Goal: Transaction & Acquisition: Register for event/course

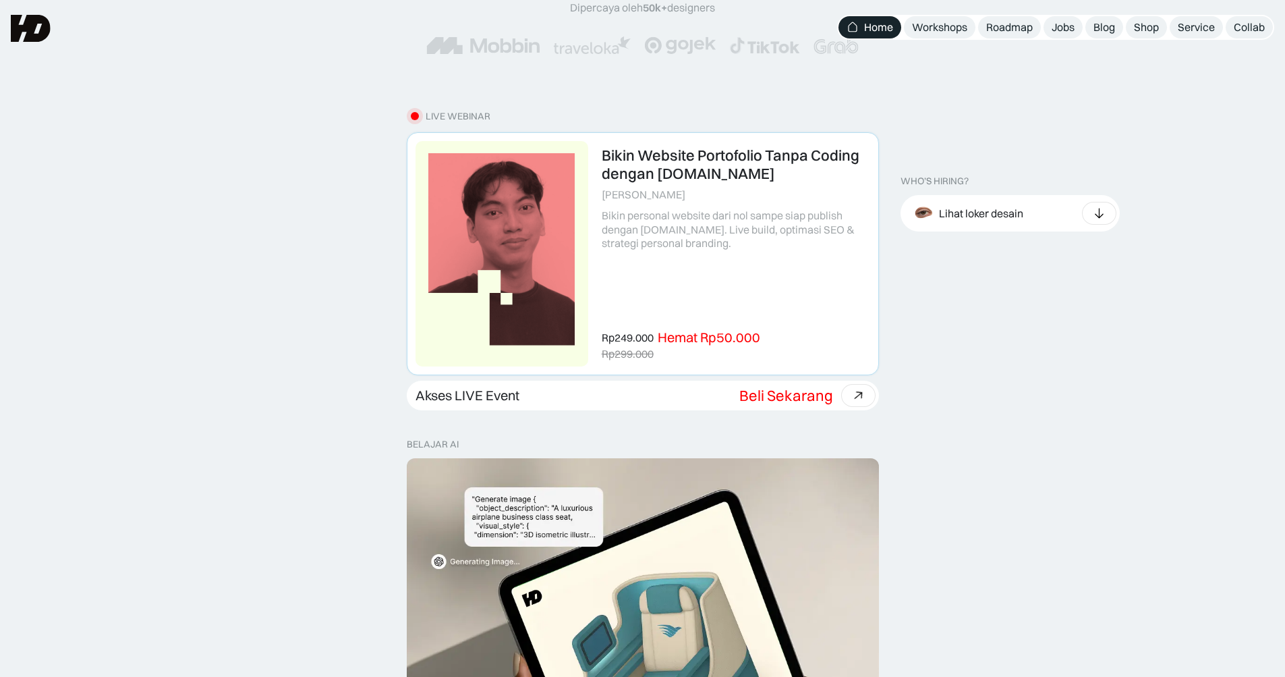
scroll to position [270, 0]
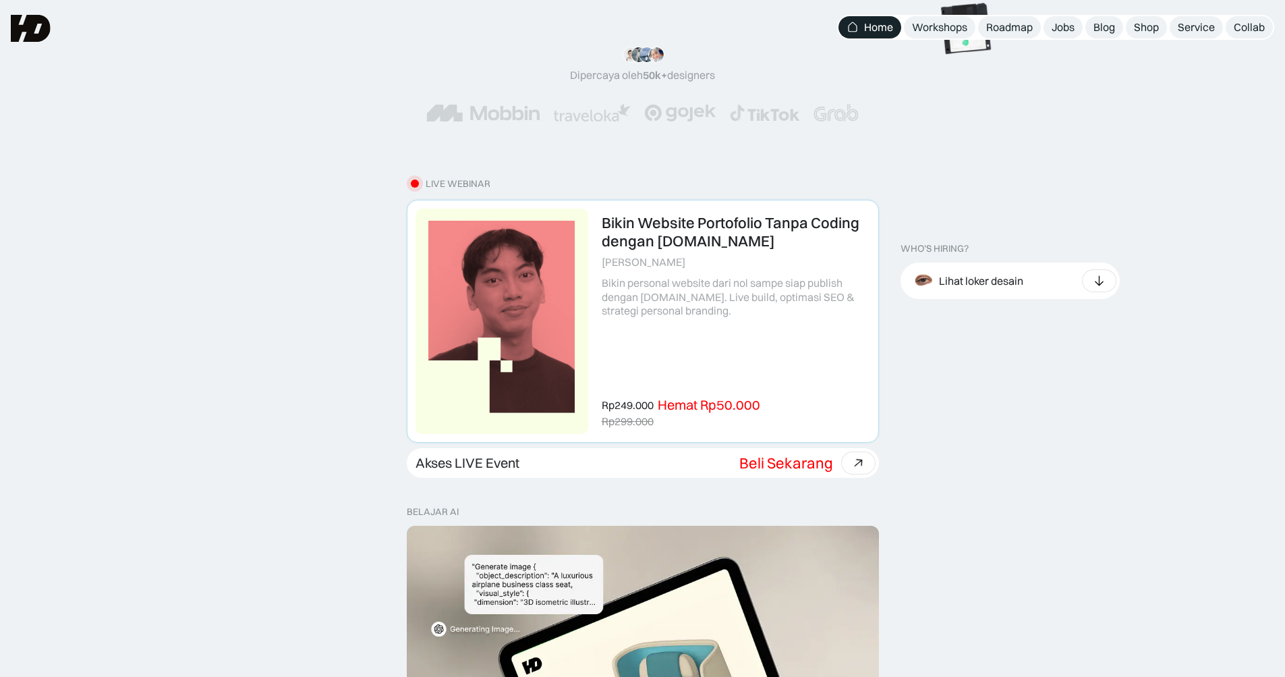
click at [667, 275] on link at bounding box center [643, 321] width 471 height 242
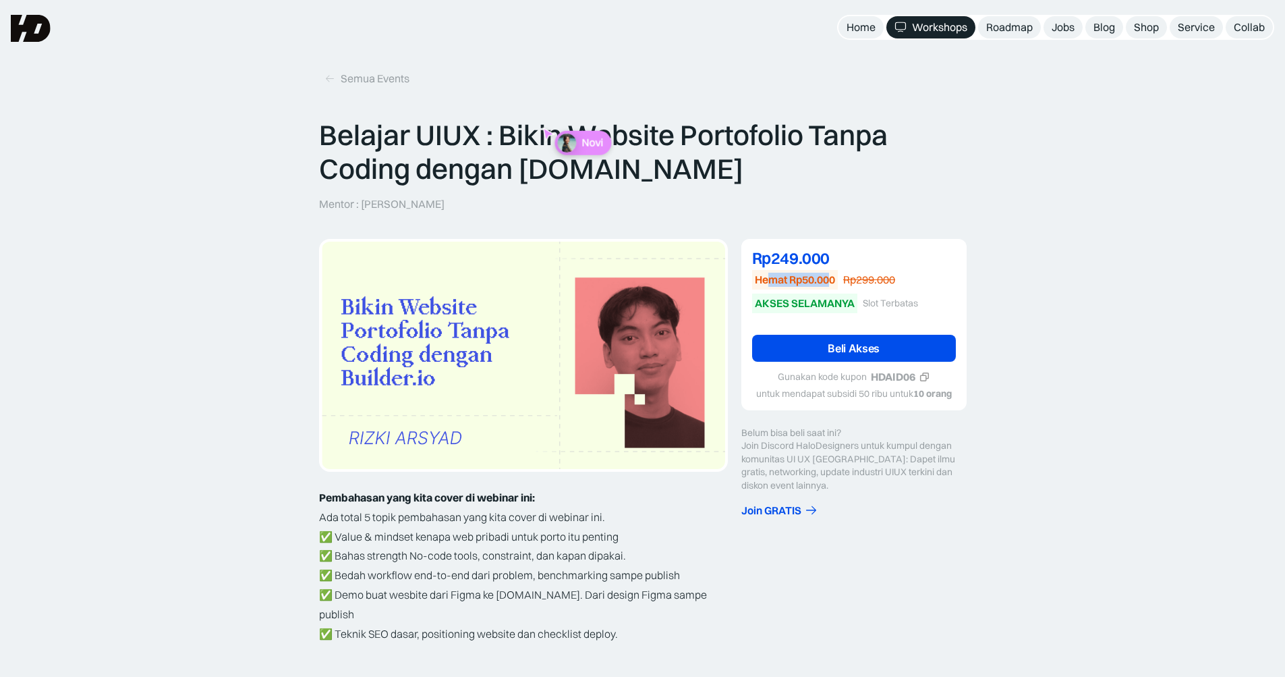
drag, startPoint x: 769, startPoint y: 277, endPoint x: 831, endPoint y: 279, distance: 62.8
click at [831, 279] on div "Hemat Rp50.000" at bounding box center [795, 280] width 80 height 14
drag, startPoint x: 831, startPoint y: 259, endPoint x: 762, endPoint y: 253, distance: 69.1
click at [762, 253] on div "Rp249.000" at bounding box center [854, 258] width 204 height 16
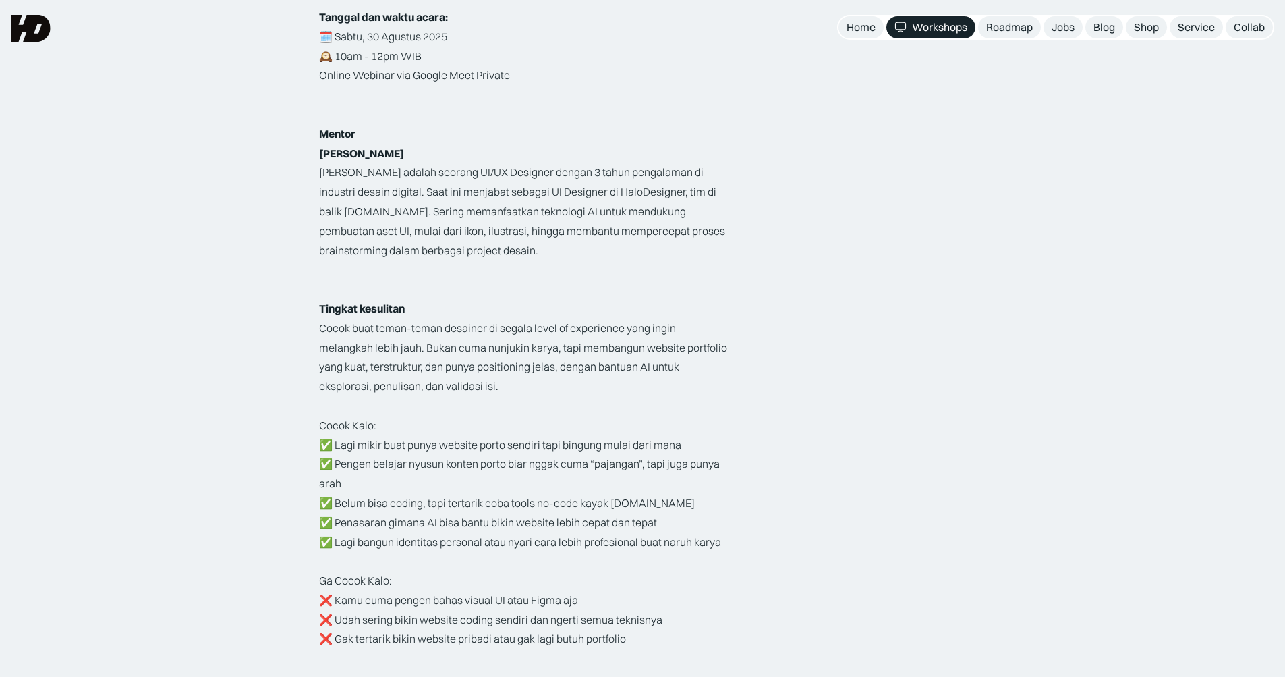
scroll to position [607, 0]
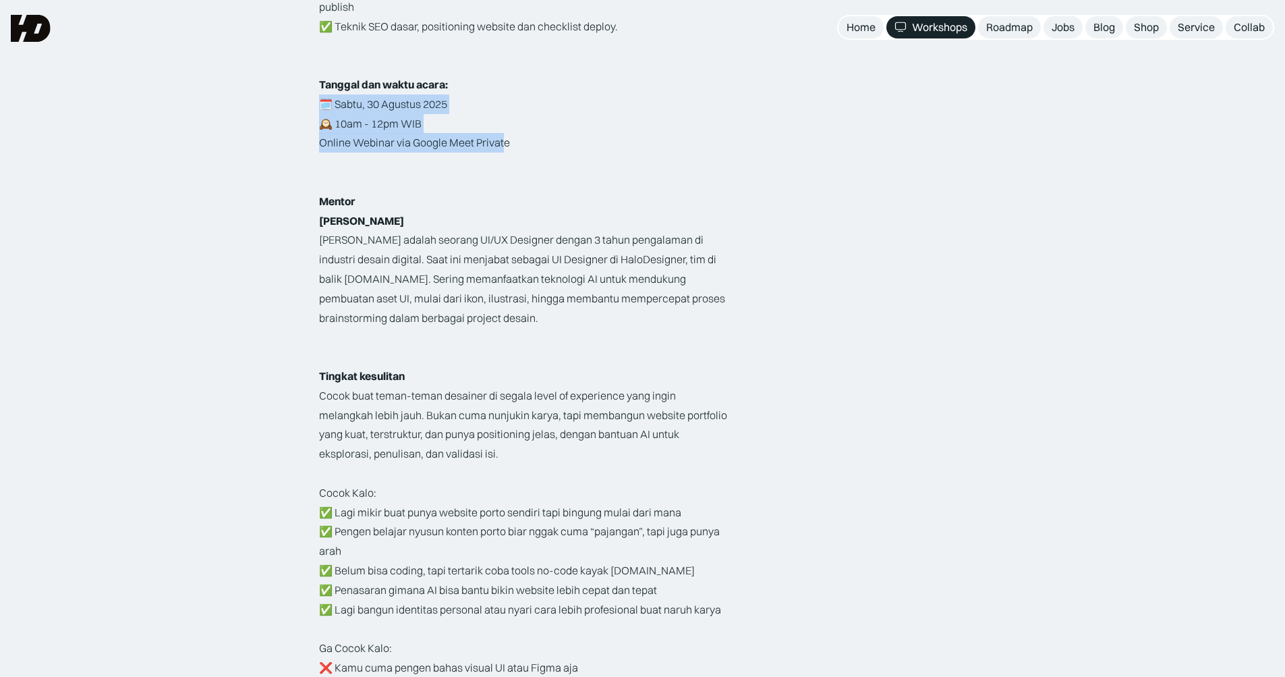
drag, startPoint x: 505, startPoint y: 123, endPoint x: 293, endPoint y: 79, distance: 217.2
click at [293, 79] on div "Belajar UIUX : Bikin Website Portofolio Tanpa Coding dengan Builder.io Mentor :…" at bounding box center [642, 265] width 1285 height 1509
drag, startPoint x: 293, startPoint y: 79, endPoint x: 256, endPoint y: 111, distance: 48.8
click at [256, 111] on div "Belajar UIUX : Bikin Website Portofolio Tanpa Coding dengan Builder.io Mentor :…" at bounding box center [642, 265] width 1285 height 1509
drag, startPoint x: 281, startPoint y: 126, endPoint x: 605, endPoint y: 128, distance: 323.9
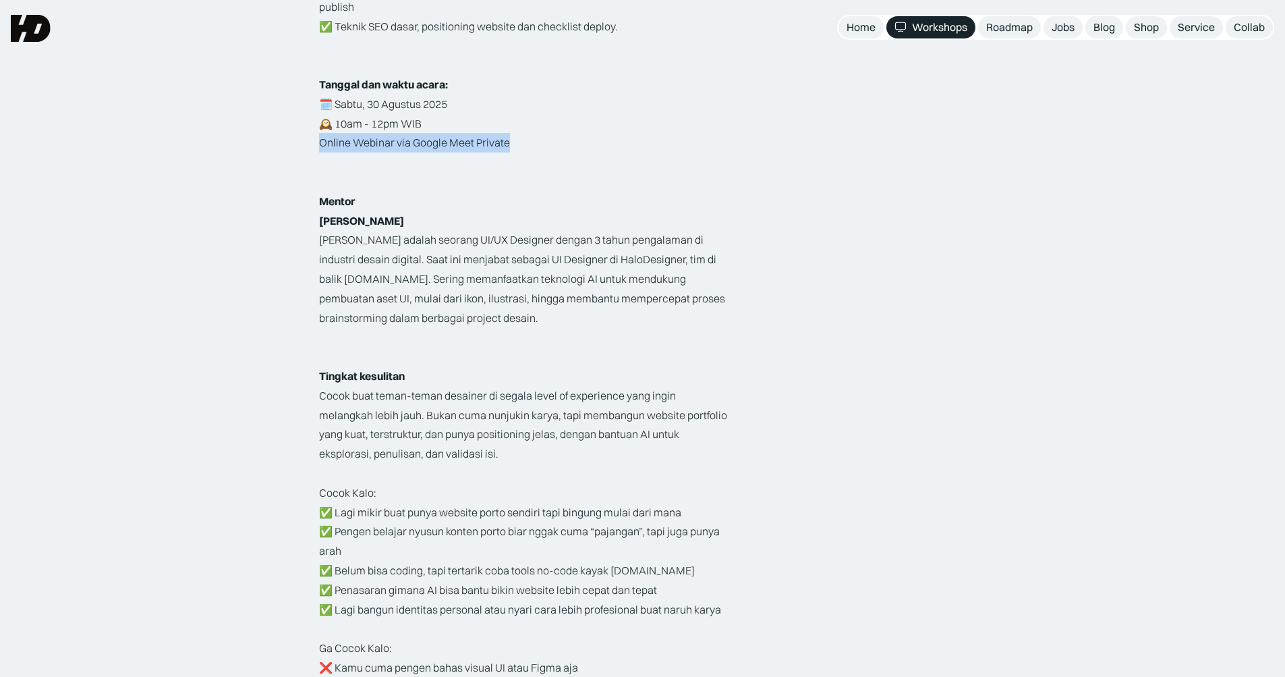
click at [605, 128] on div "Belajar UIUX : Bikin Website Portofolio Tanpa Coding dengan Builder.io Mentor :…" at bounding box center [642, 265] width 1285 height 1509
drag, startPoint x: 605, startPoint y: 128, endPoint x: 534, endPoint y: 168, distance: 81.6
click at [534, 172] on p "‍" at bounding box center [523, 182] width 409 height 20
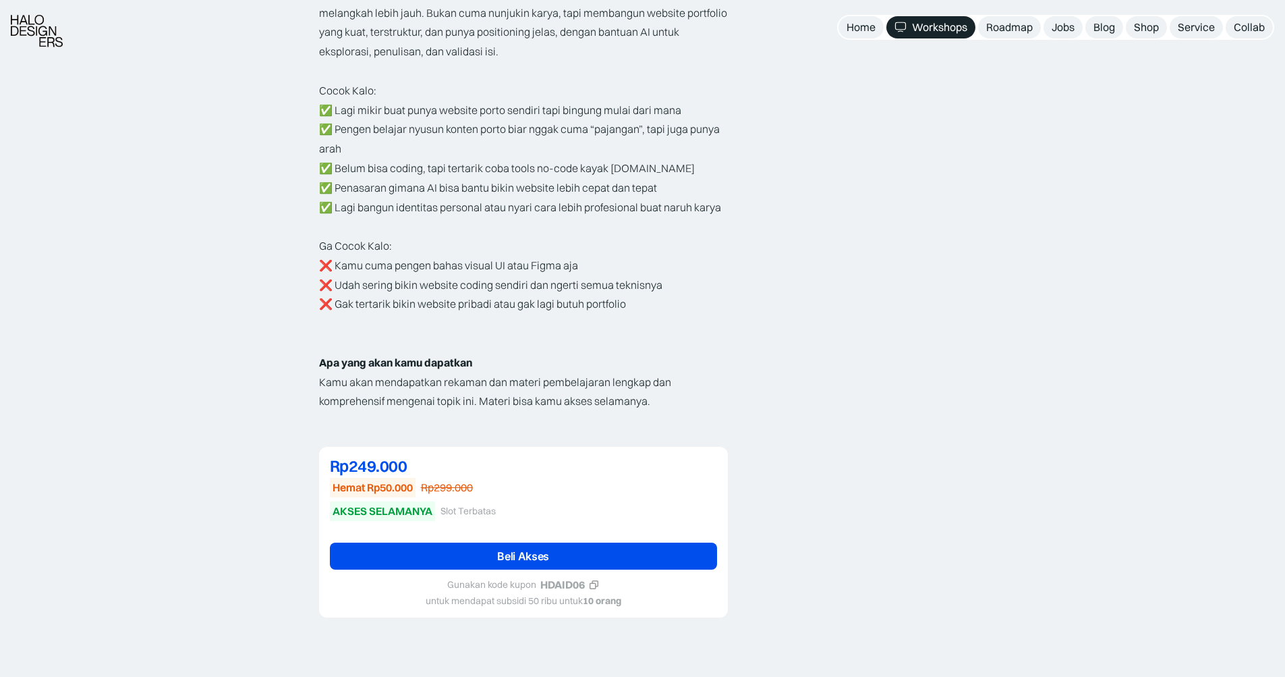
scroll to position [1012, 0]
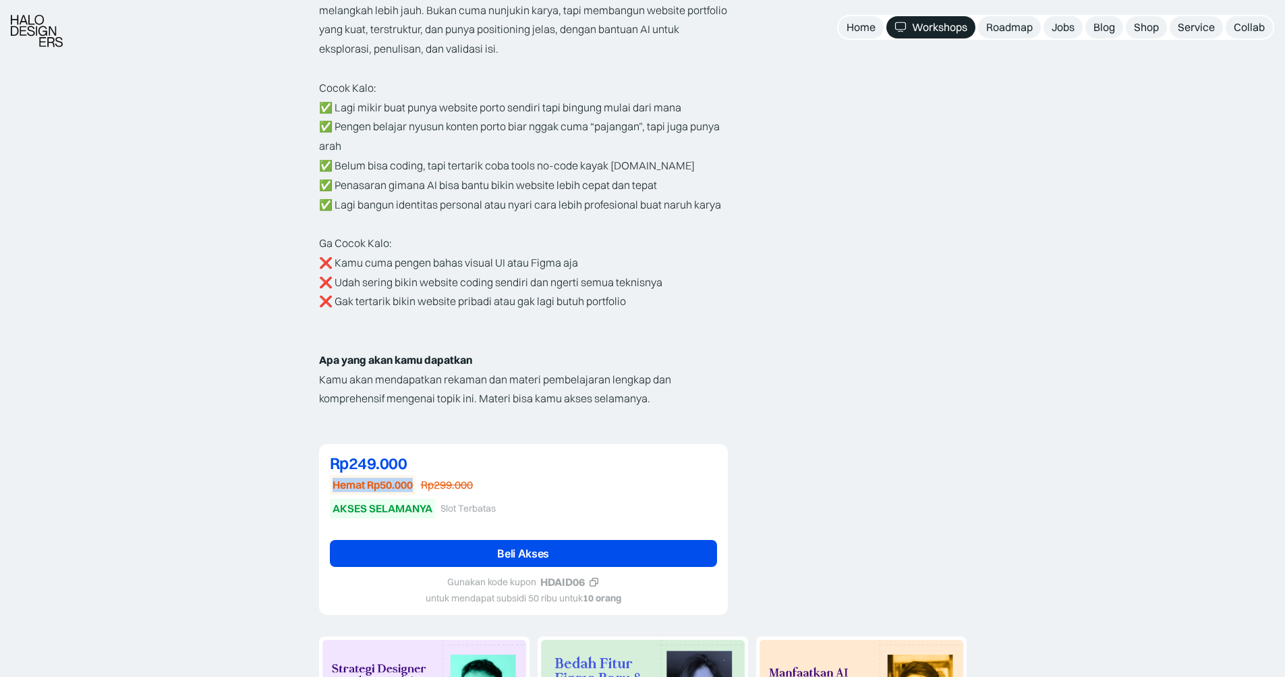
drag, startPoint x: 416, startPoint y: 472, endPoint x: 319, endPoint y: 455, distance: 98.5
click at [319, 455] on div "Rp249.000 Hemat Rp50.000 Rp299.000 AKSES SELAMANYA Slot Terbatas Rp249.000 DISK…" at bounding box center [523, 529] width 409 height 171
drag, startPoint x: 319, startPoint y: 455, endPoint x: 285, endPoint y: 470, distance: 37.2
click at [596, 577] on icon at bounding box center [594, 582] width 10 height 10
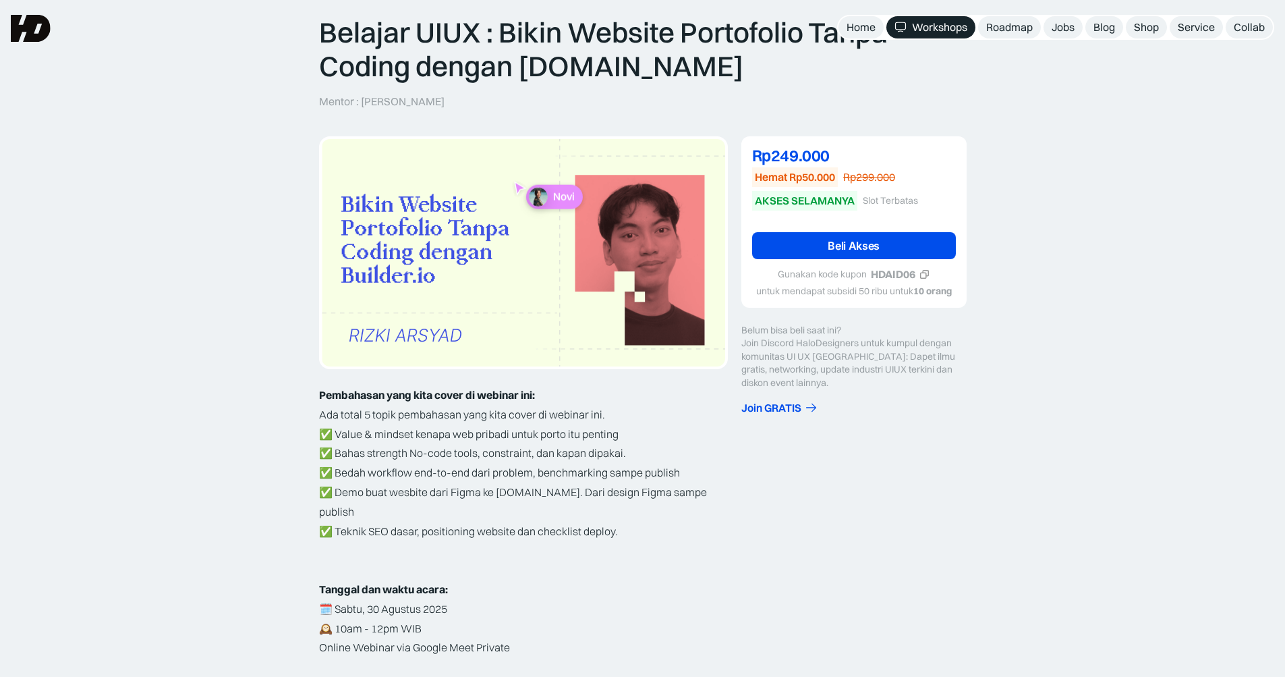
scroll to position [67, 0]
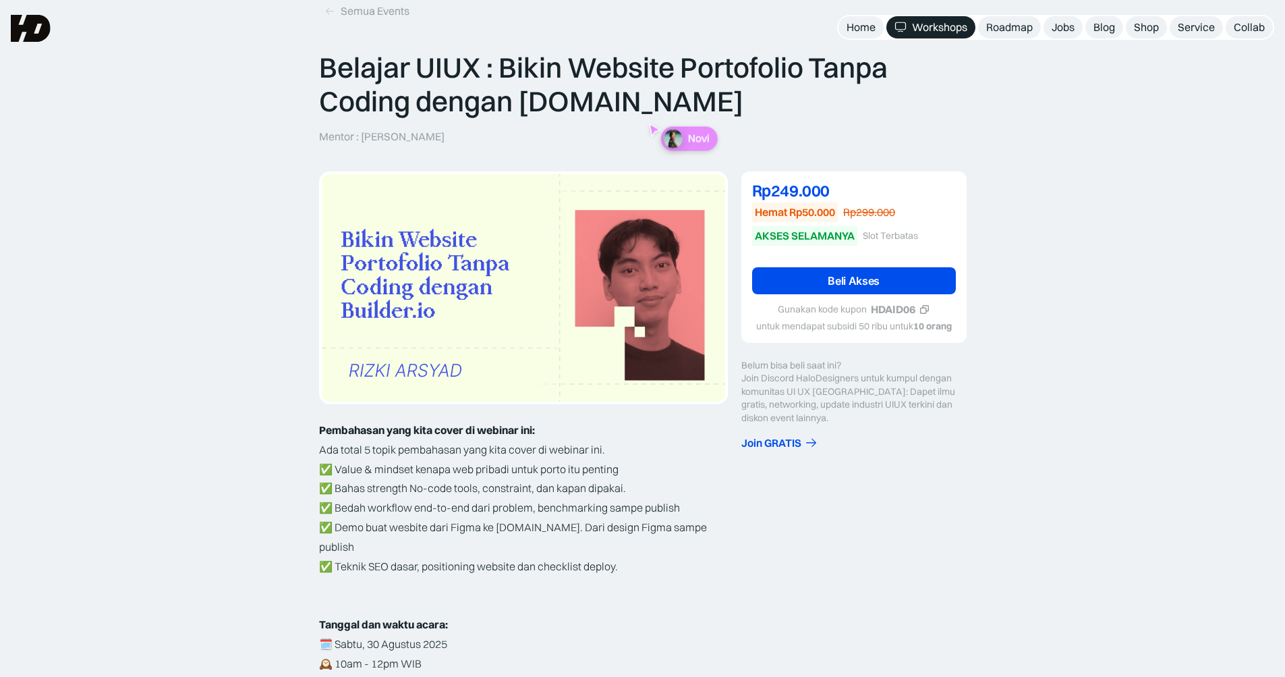
click at [872, 287] on link "Beli Akses" at bounding box center [854, 280] width 204 height 27
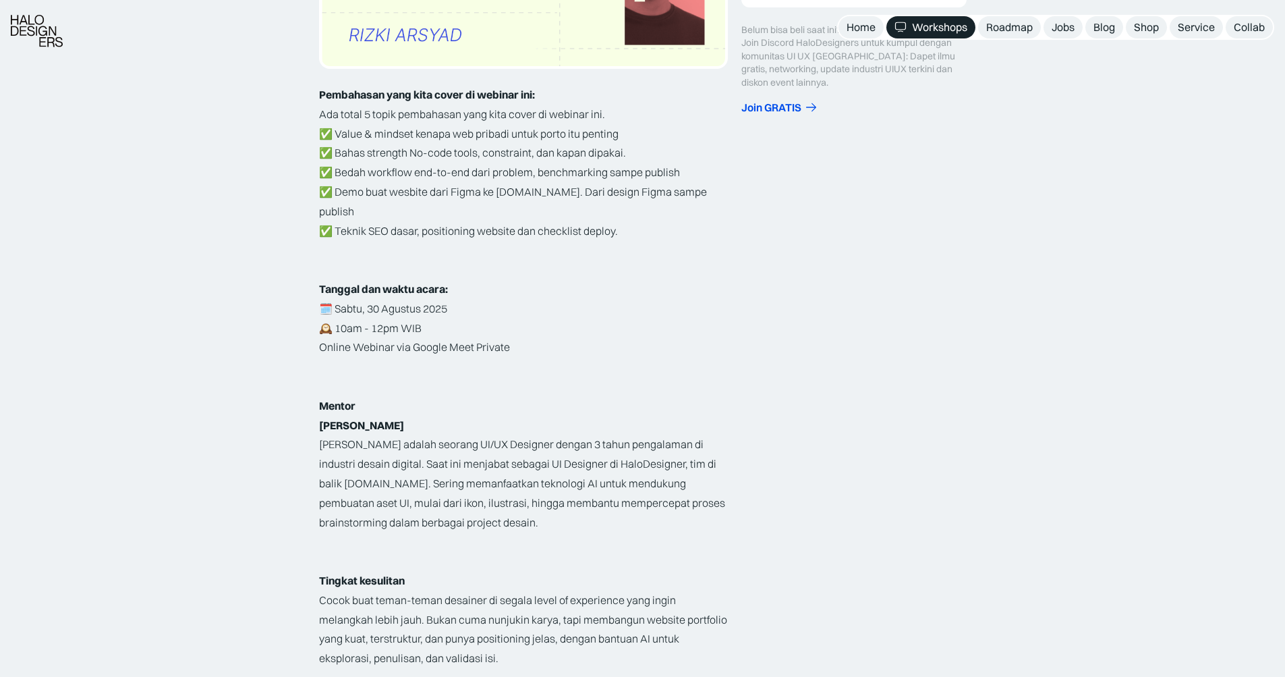
scroll to position [405, 0]
drag, startPoint x: 394, startPoint y: 399, endPoint x: 283, endPoint y: 411, distance: 112.0
click at [283, 411] on div "Belajar UIUX : Bikin Website Portofolio Tanpa Coding dengan Builder.io Mentor :…" at bounding box center [642, 467] width 1285 height 1509
copy strong "[PERSON_NAME]"
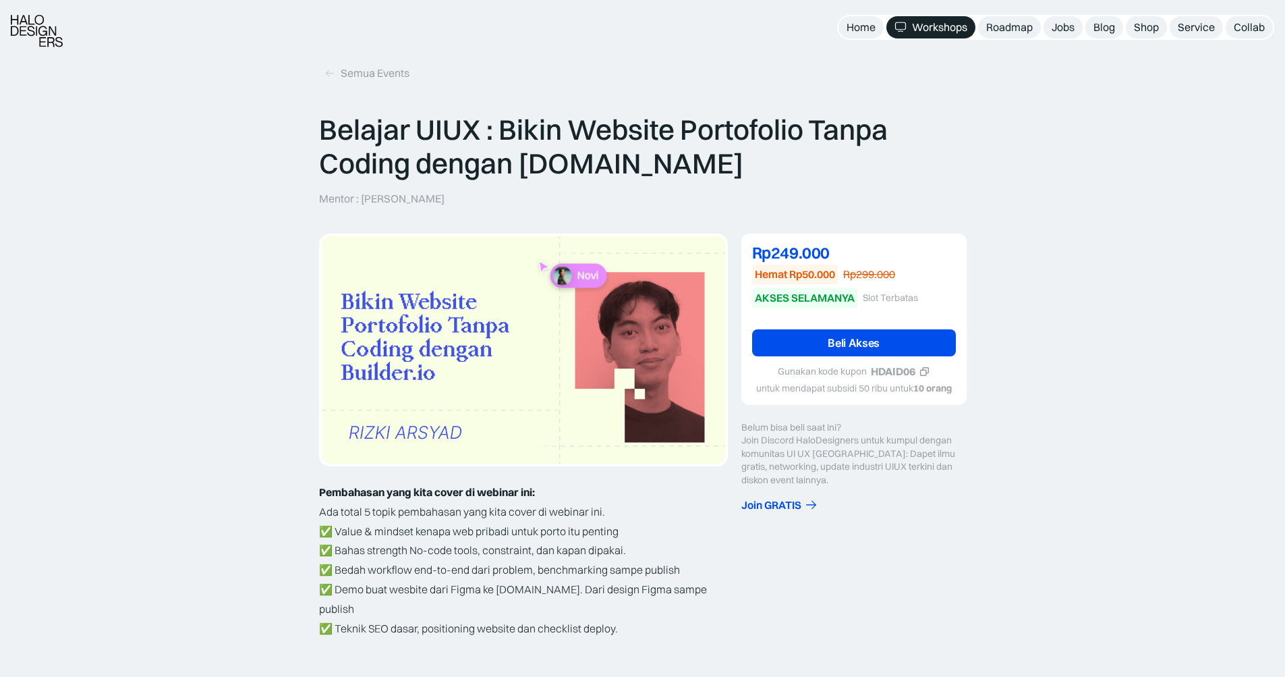
scroll to position [0, 0]
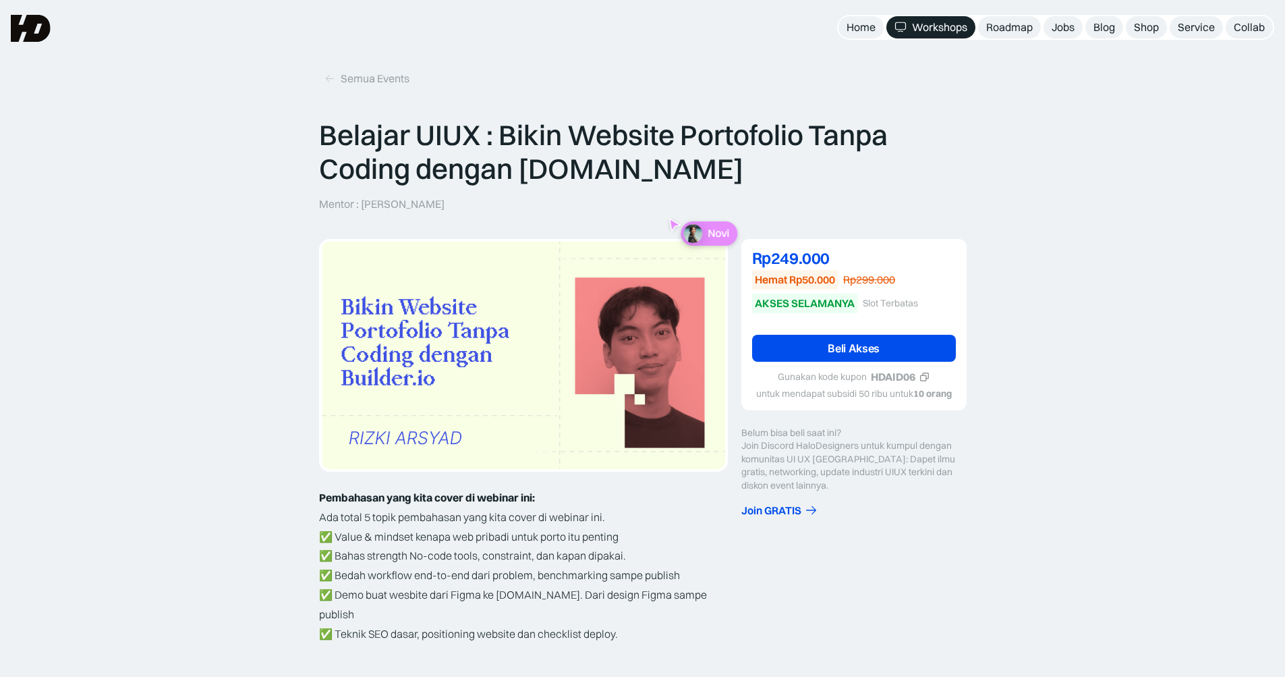
click at [953, 22] on div "Workshops" at bounding box center [939, 27] width 55 height 14
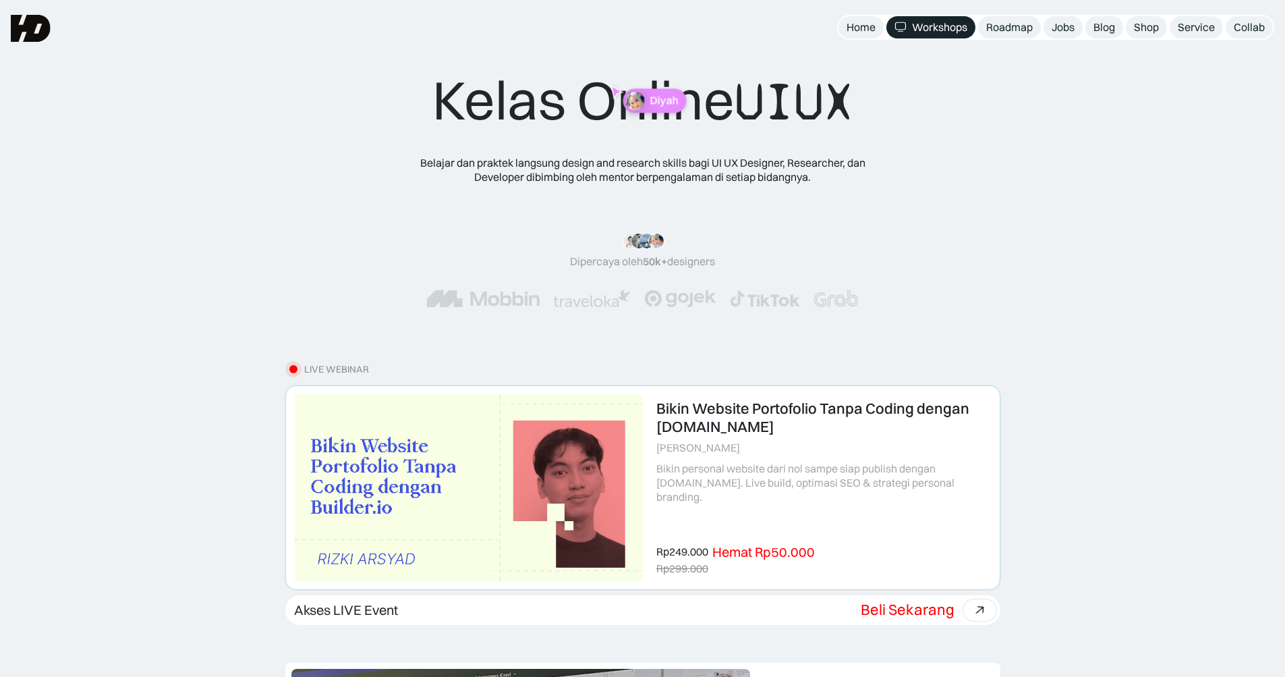
click at [748, 435] on link at bounding box center [643, 487] width 714 height 202
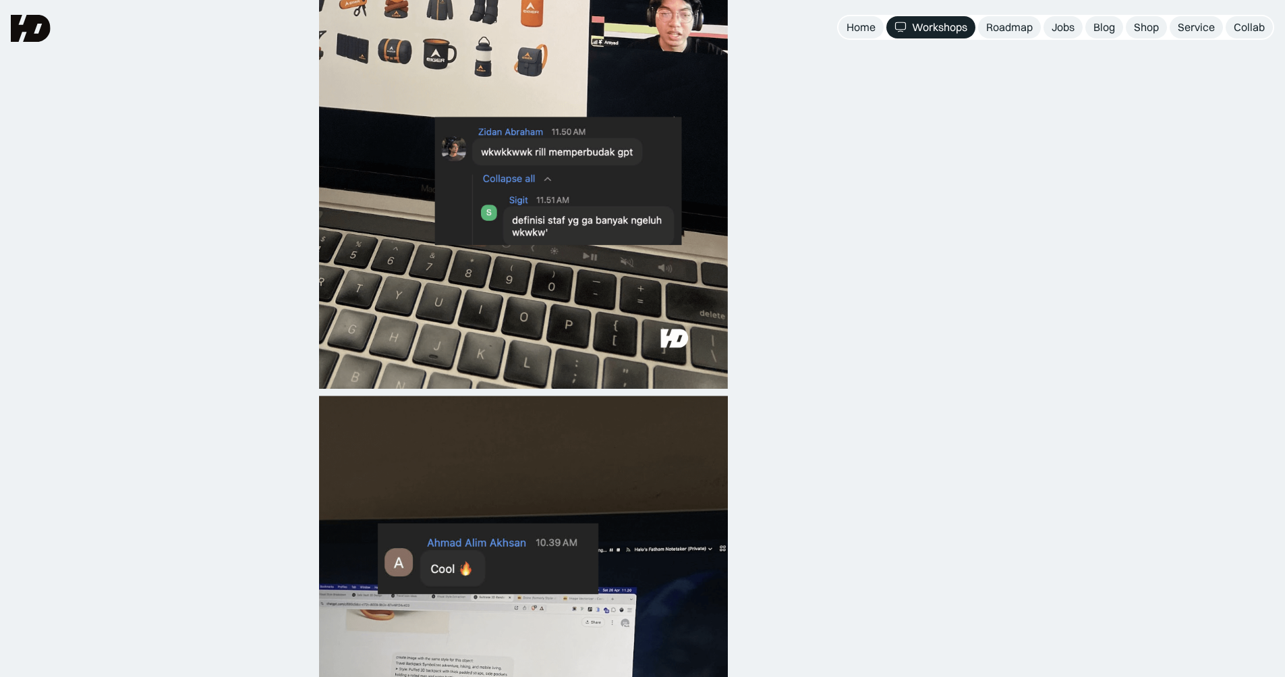
scroll to position [607, 0]
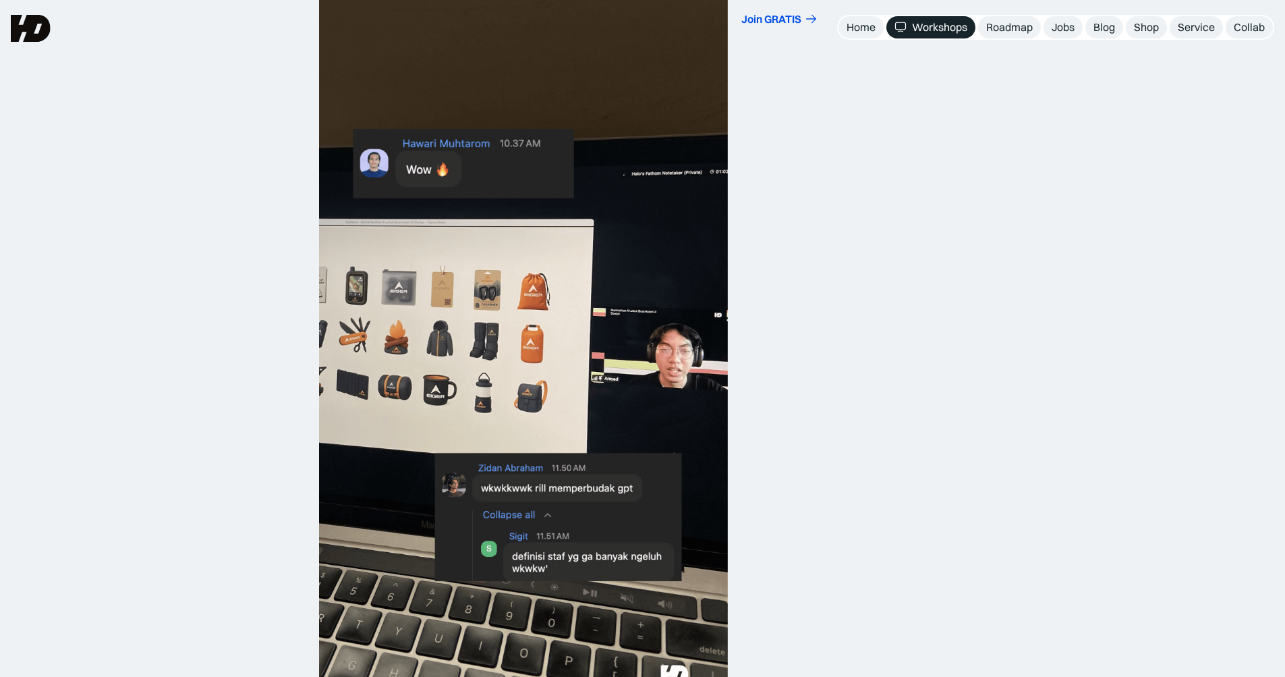
click at [912, 26] on div "Workshops" at bounding box center [939, 27] width 55 height 14
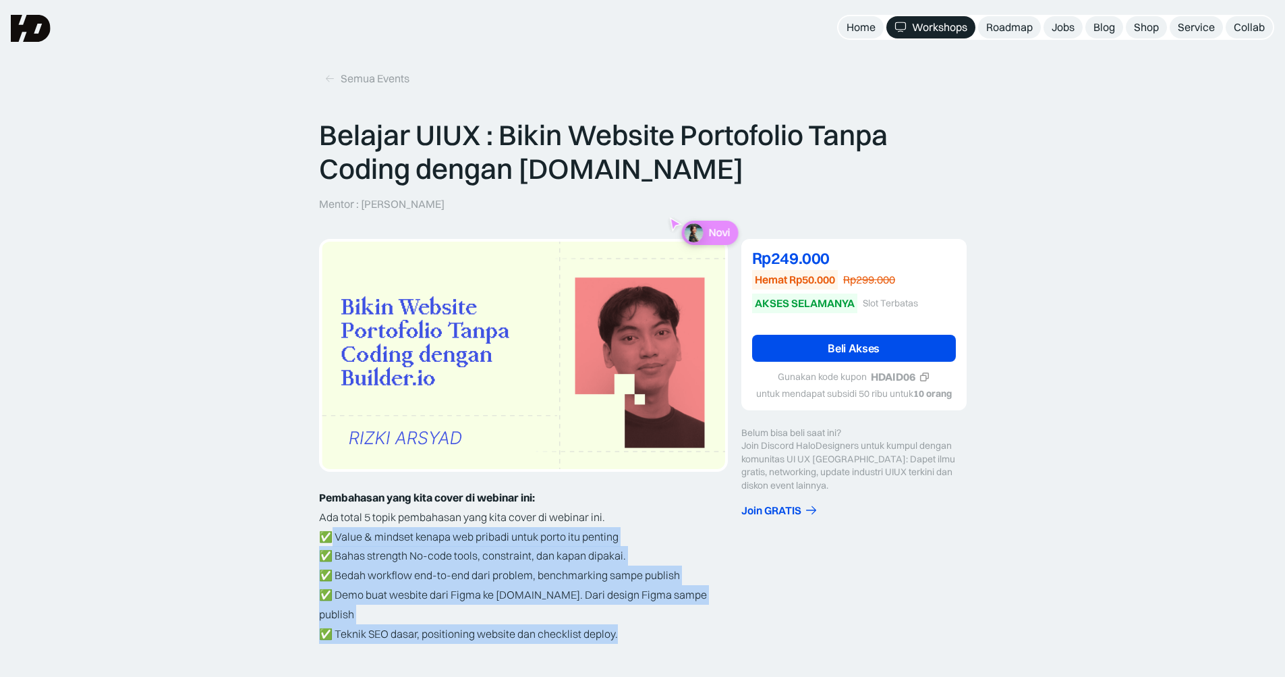
drag, startPoint x: 333, startPoint y: 538, endPoint x: 712, endPoint y: 607, distance: 384.8
click at [712, 607] on p "✅ Value & mindset kenapa web pribadi untuk porto itu penting ✅ Bahas strength N…" at bounding box center [523, 585] width 409 height 117
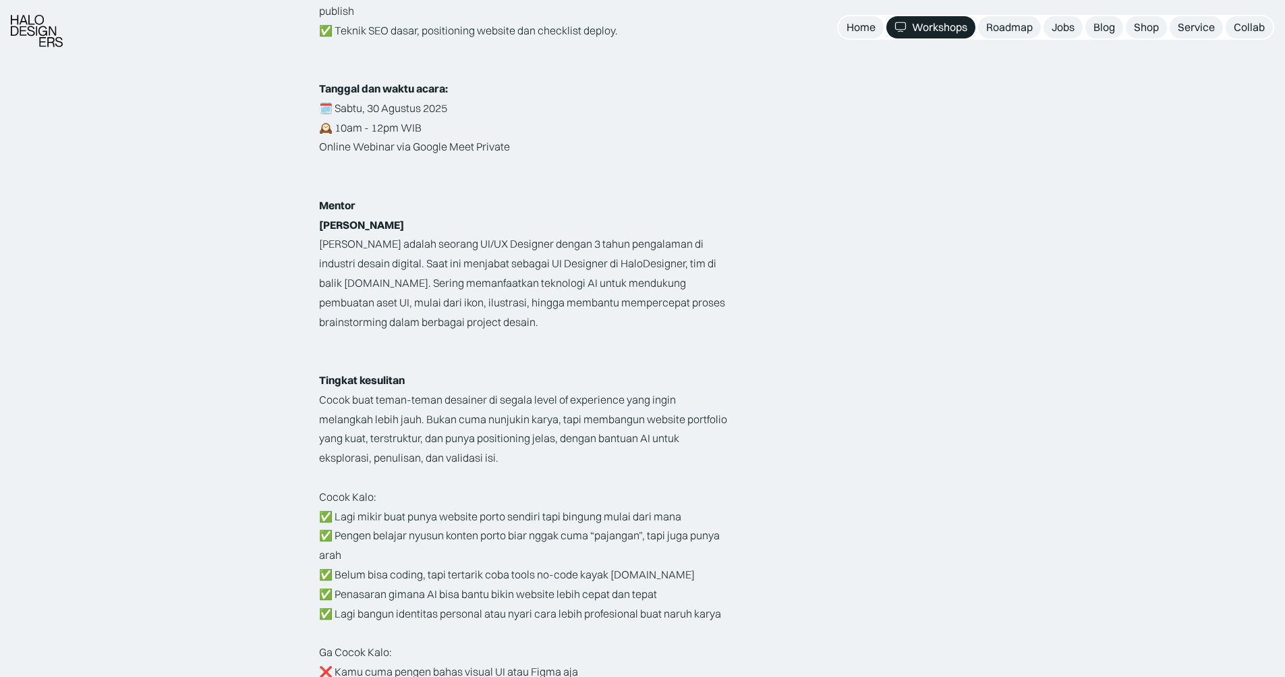
scroll to position [675, 0]
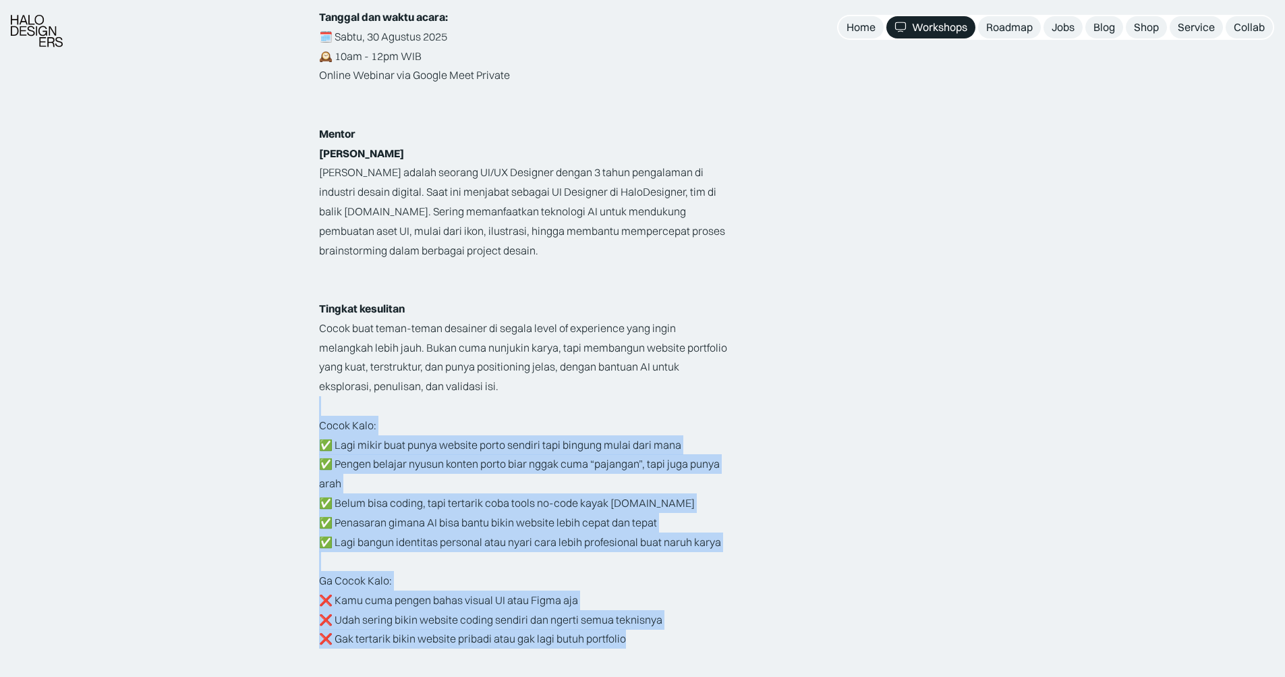
drag, startPoint x: 546, startPoint y: 366, endPoint x: 661, endPoint y: 611, distance: 270.8
click at [661, 611] on div "‍ Pembahasan yang kita cover di webinar ini: Ada total 5 topik pembahasan yang …" at bounding box center [523, 289] width 409 height 952
click at [661, 611] on p "Ga Cocok Kalo: ❌ Kamu cuma pengen bahas visual UI atau Figma aja ❌ Udah sering …" at bounding box center [523, 610] width 409 height 78
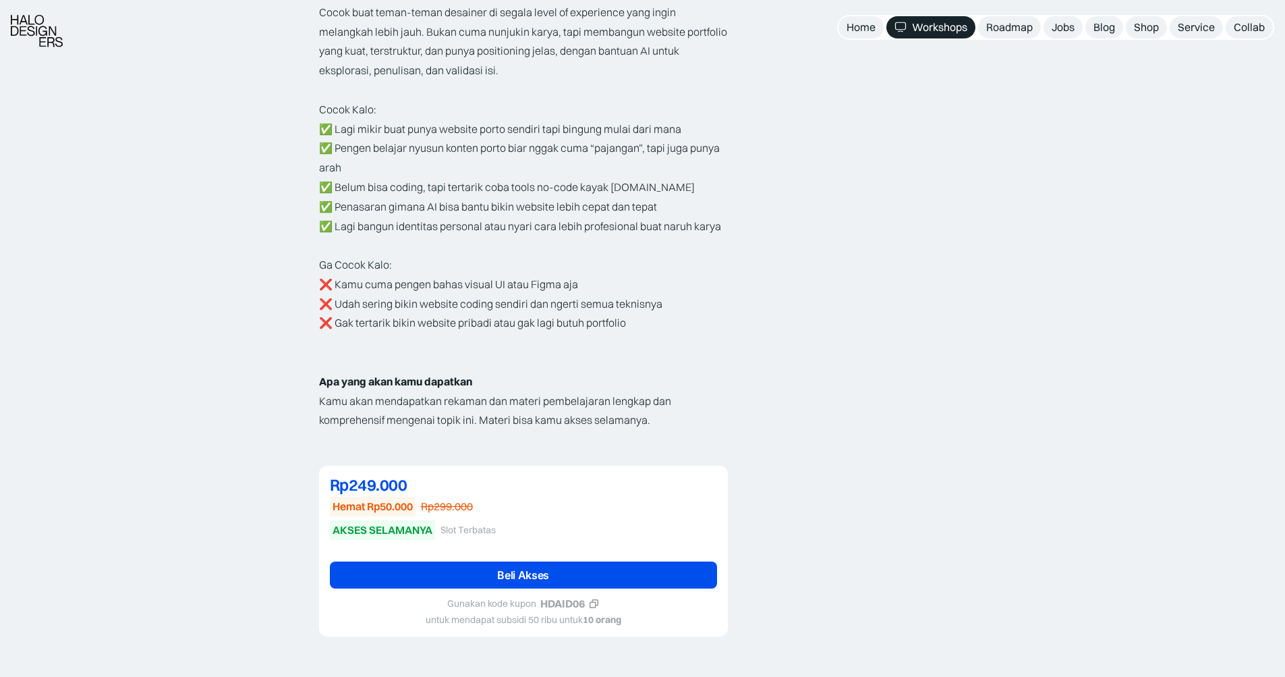
scroll to position [1147, 0]
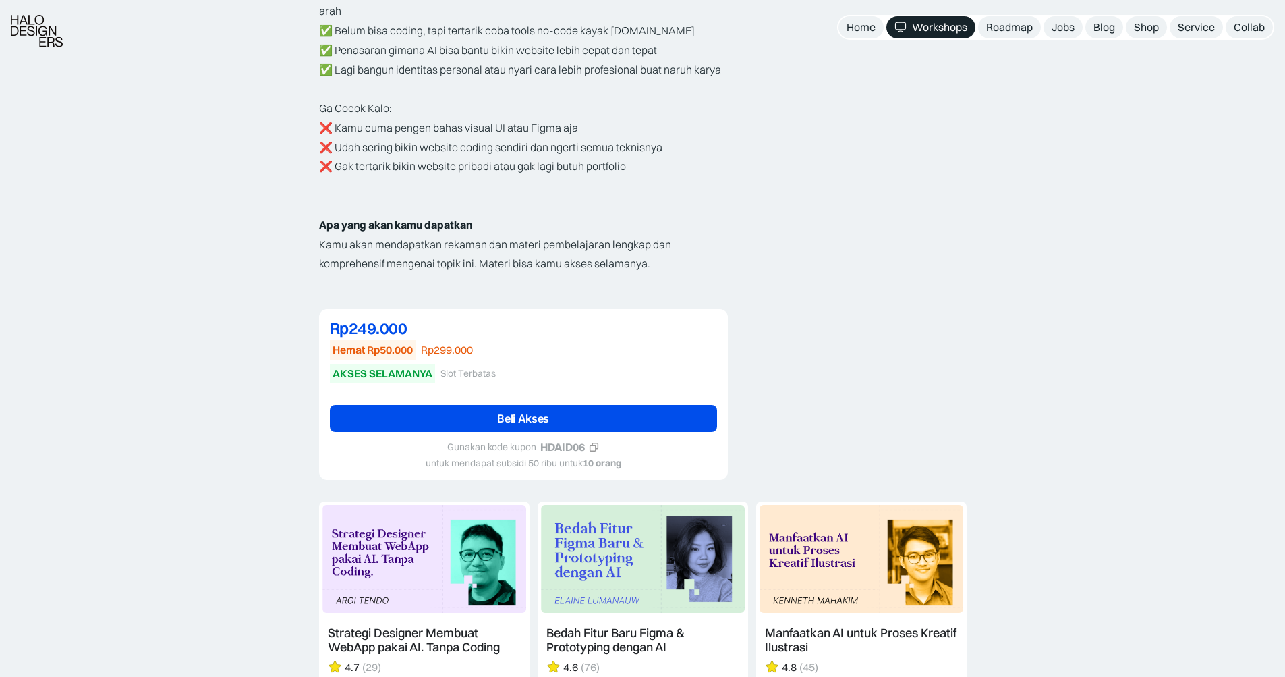
click at [599, 443] on icon at bounding box center [594, 447] width 8 height 8
click at [599, 405] on link "Beli Akses" at bounding box center [523, 418] width 387 height 27
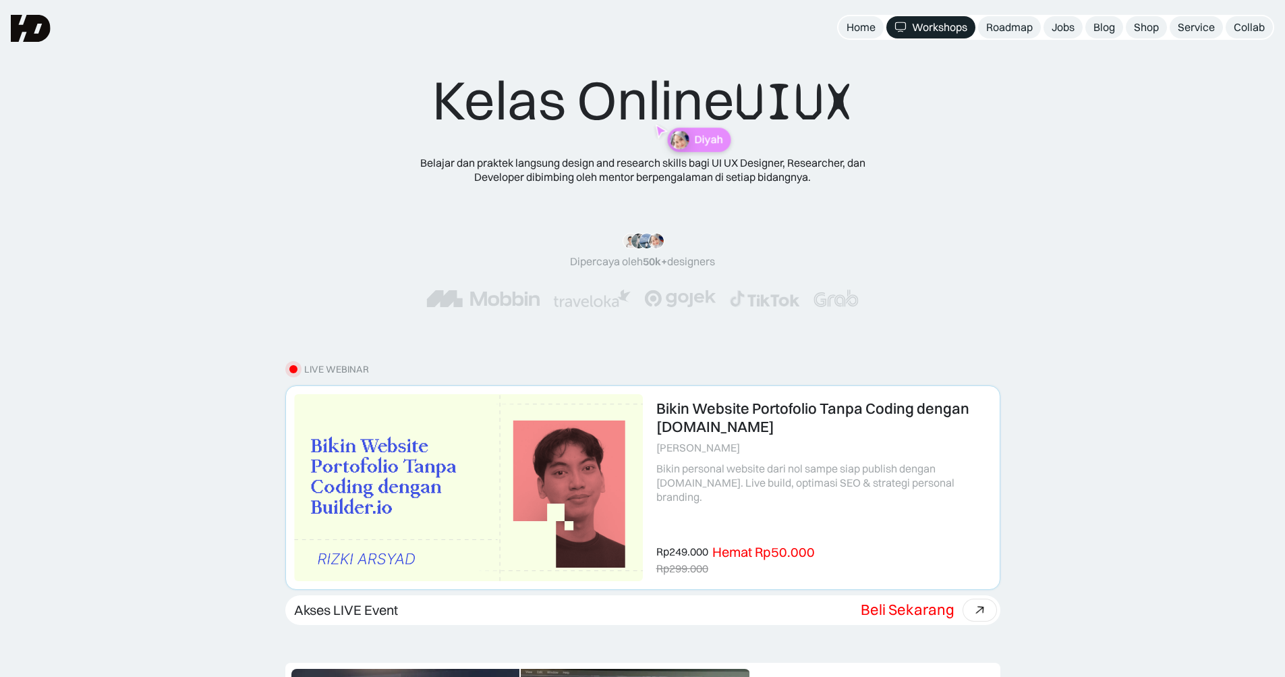
click at [754, 460] on link at bounding box center [643, 487] width 714 height 202
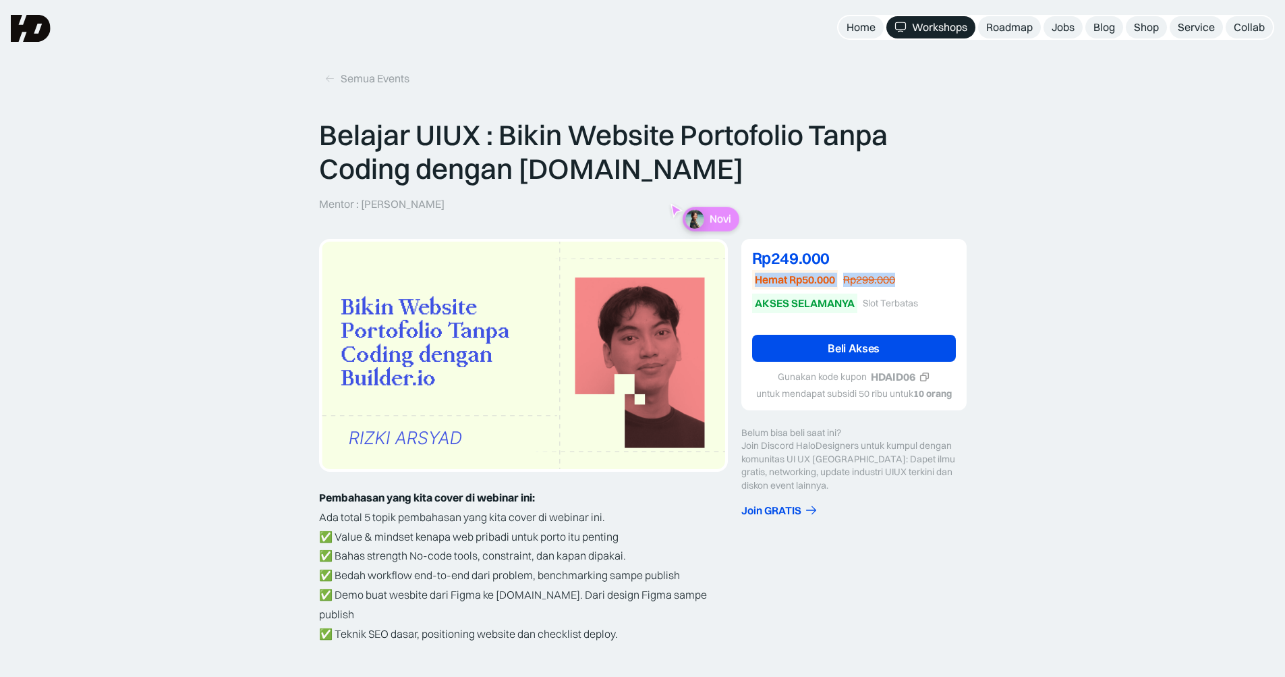
drag, startPoint x: 754, startPoint y: 285, endPoint x: 922, endPoint y: 287, distance: 168.0
click at [922, 287] on div "Hemat Rp50.000 Rp299.000" at bounding box center [854, 280] width 204 height 20
drag, startPoint x: 922, startPoint y: 287, endPoint x: 821, endPoint y: 231, distance: 116.0
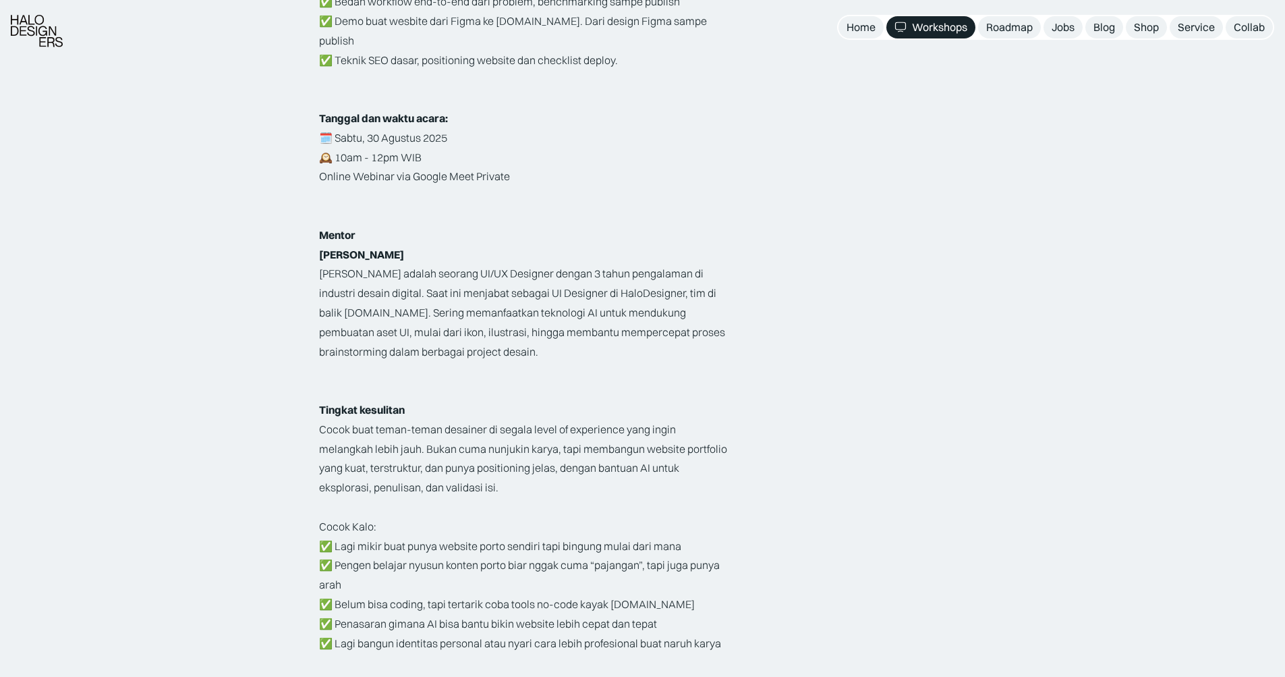
scroll to position [742, 0]
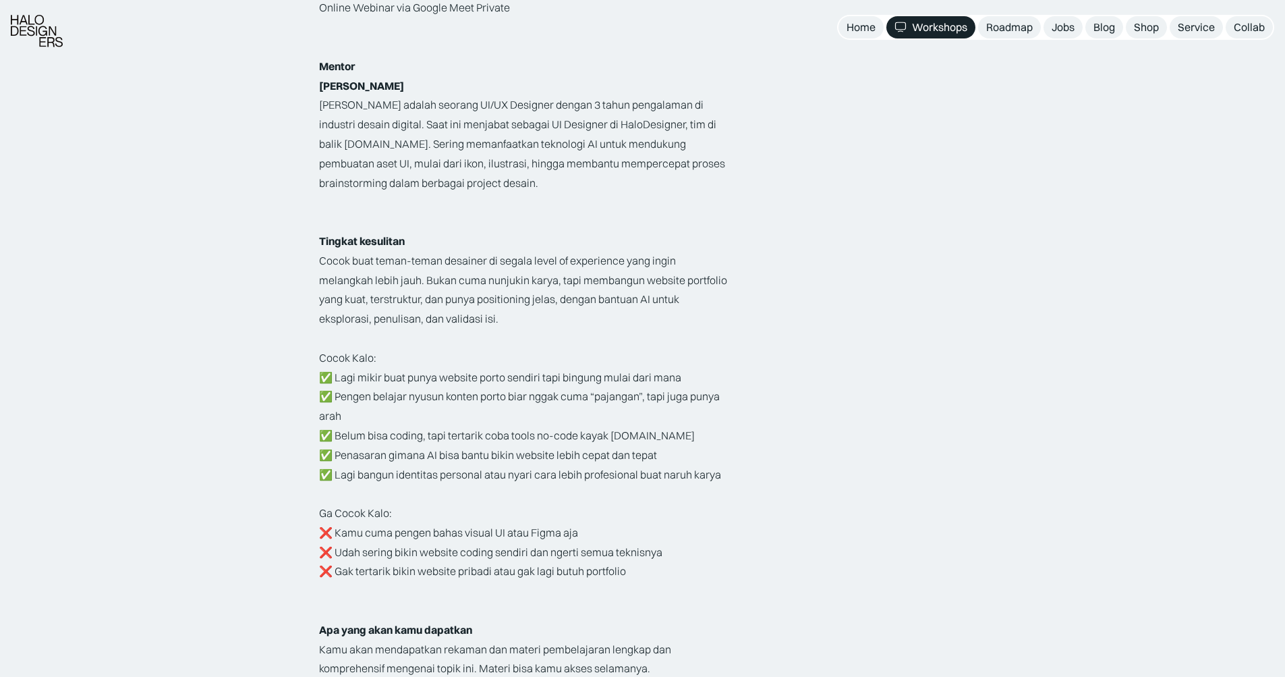
click at [947, 28] on div "Workshops" at bounding box center [939, 27] width 55 height 14
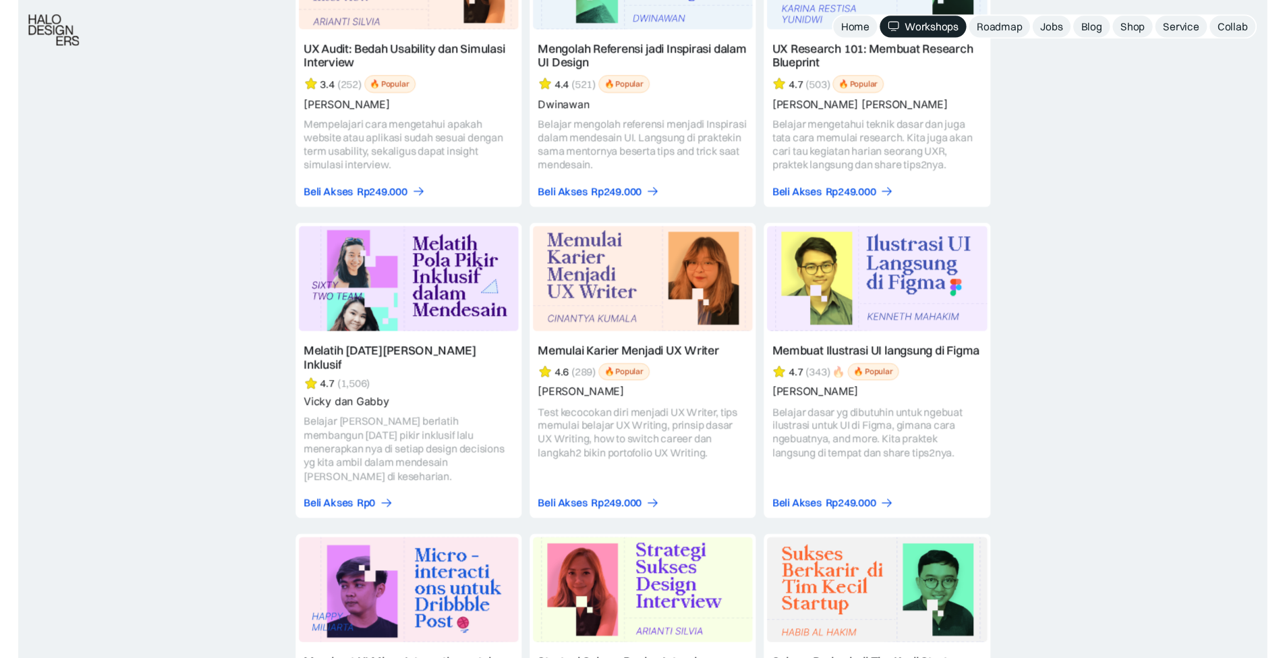
scroll to position [5325, 0]
